Goal: Task Accomplishment & Management: Use online tool/utility

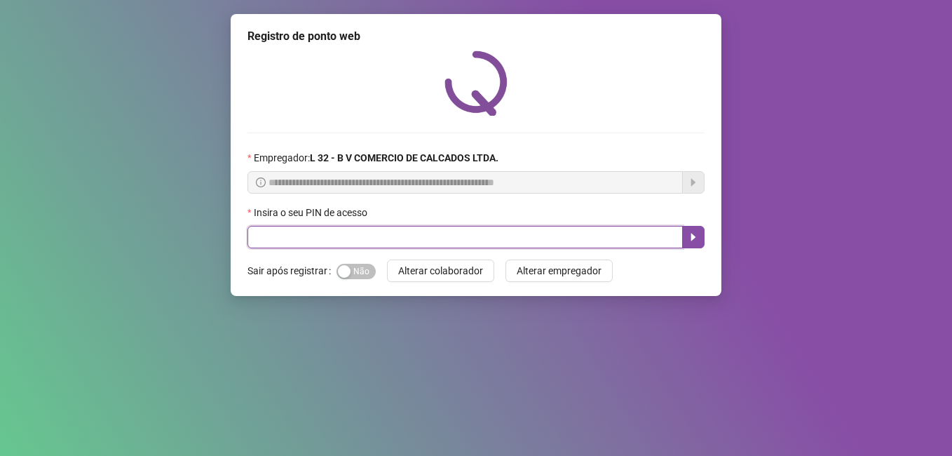
click at [329, 239] on input "text" at bounding box center [466, 237] width 436 height 22
type input "*****"
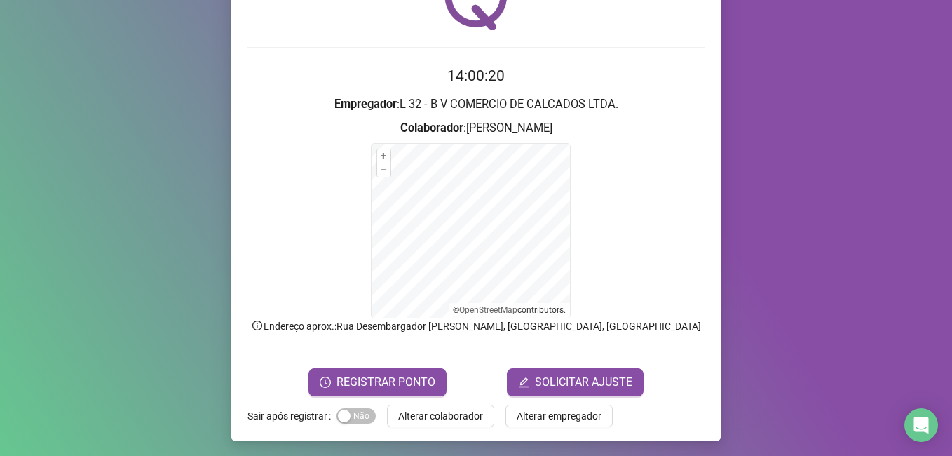
scroll to position [88, 0]
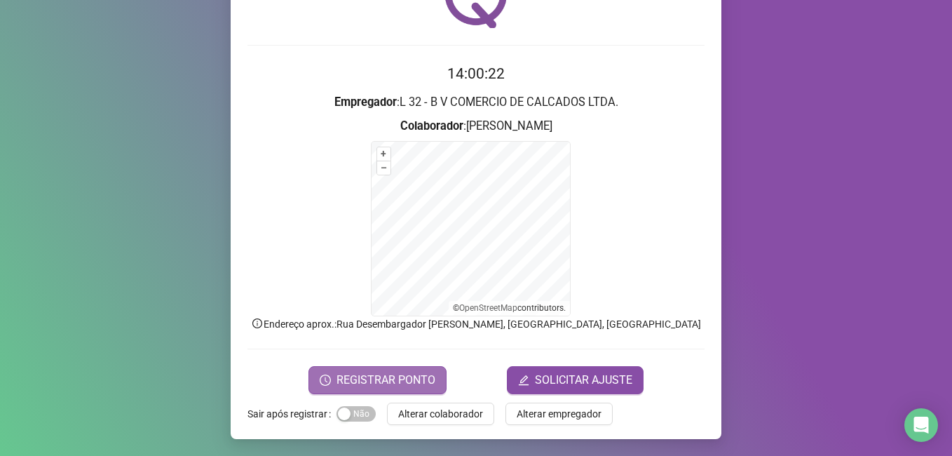
click at [343, 384] on span "REGISTRAR PONTO" at bounding box center [386, 380] width 99 height 17
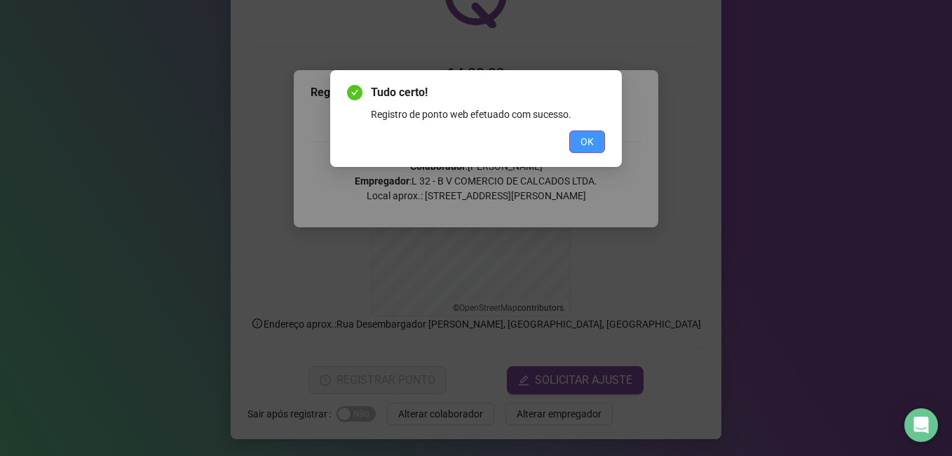
click at [590, 138] on span "OK" at bounding box center [587, 141] width 13 height 15
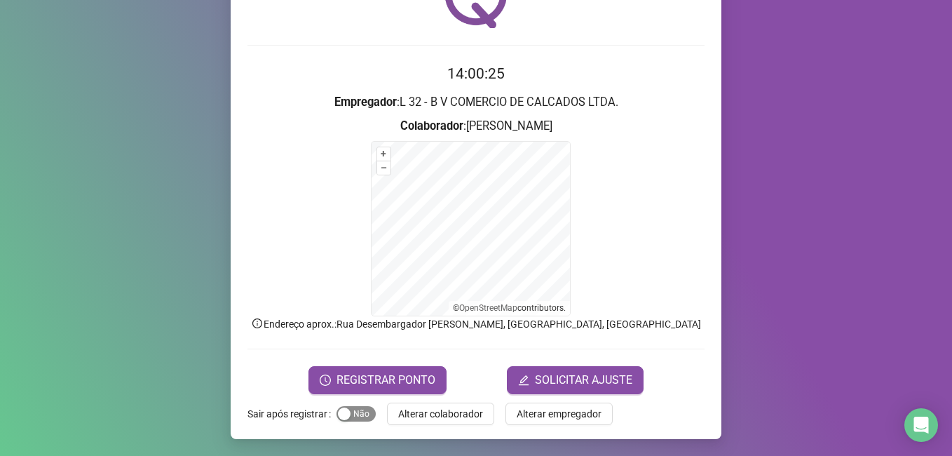
click at [354, 412] on span "Sim Não" at bounding box center [356, 413] width 39 height 15
click at [406, 415] on span "Alterar colaborador" at bounding box center [440, 413] width 85 height 15
